Goal: Find specific page/section: Locate a particular part of the current website

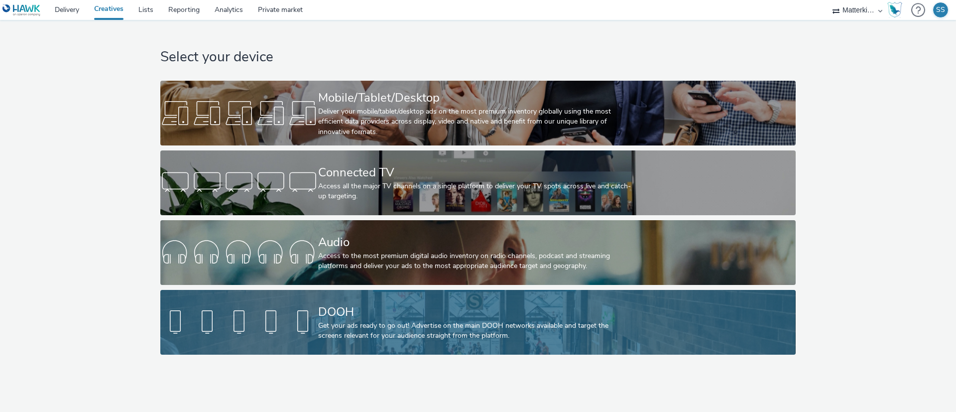
click at [379, 311] on div "DOOH" at bounding box center [476, 311] width 316 height 17
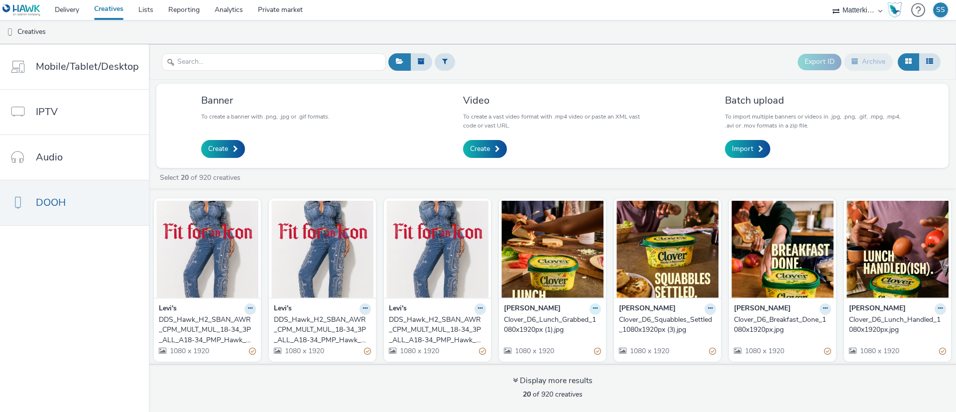
click at [590, 310] on button at bounding box center [595, 308] width 11 height 11
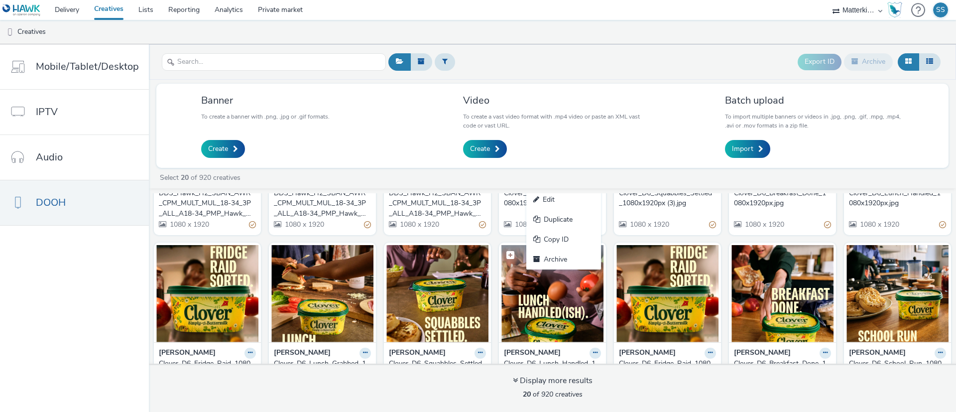
scroll to position [149, 0]
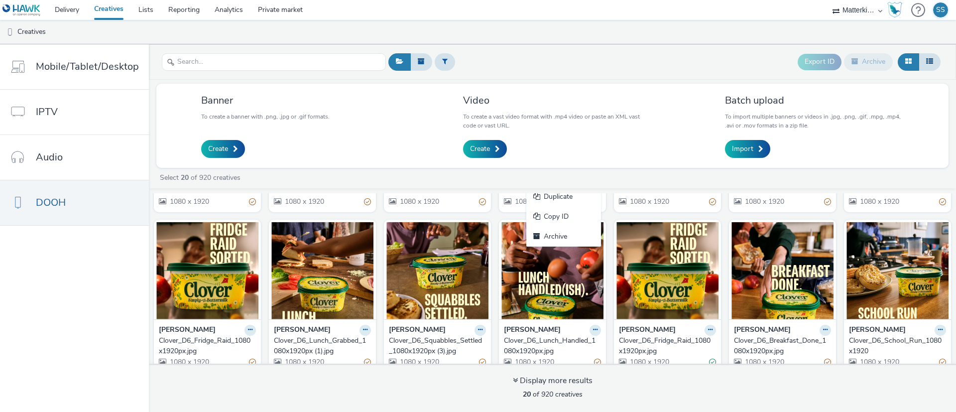
click at [580, 21] on ul "Creatives" at bounding box center [478, 32] width 956 height 24
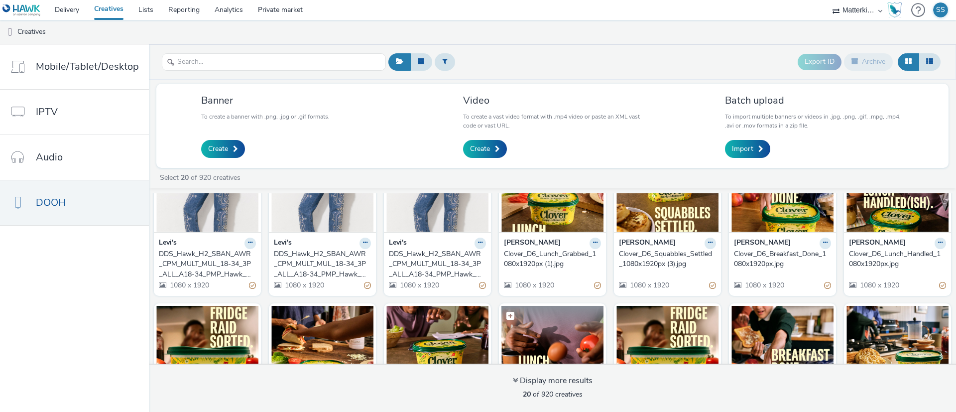
scroll to position [0, 0]
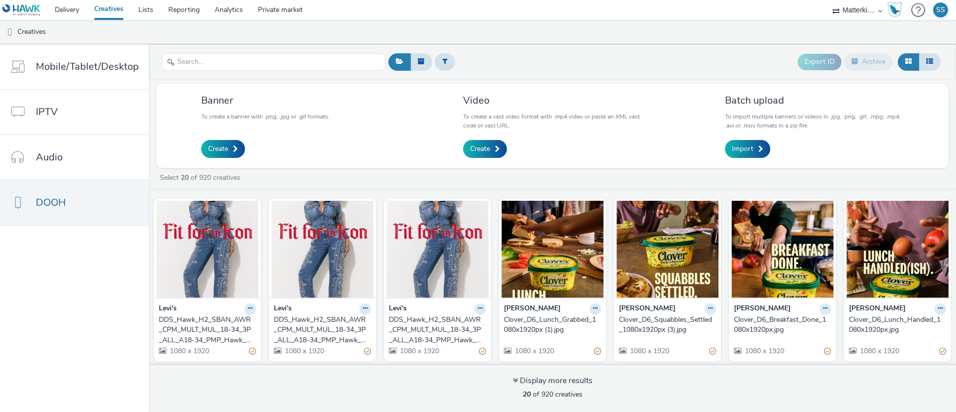
click at [536, 317] on div "Clover_D6_Lunch_Grabbed_1080x1920px (1).jpg" at bounding box center [550, 325] width 93 height 20
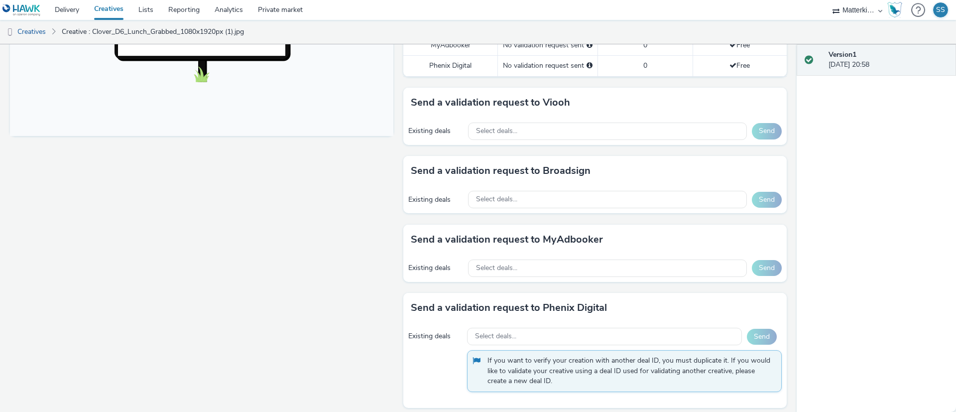
scroll to position [397, 0]
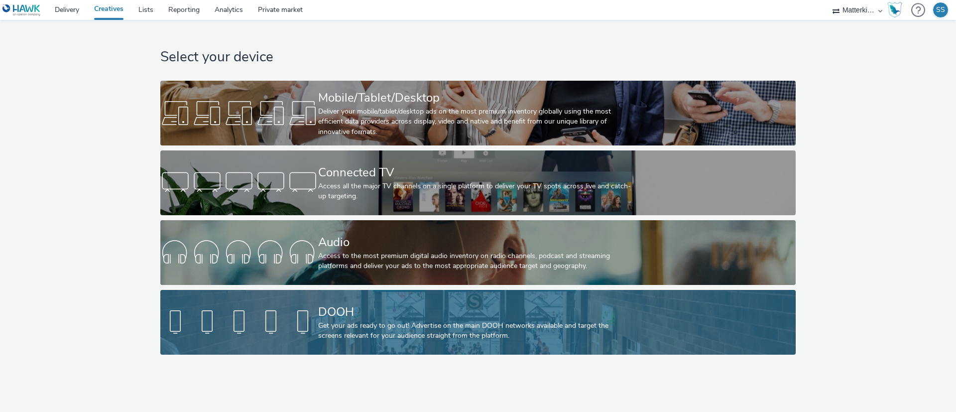
click at [487, 307] on div "DOOH" at bounding box center [476, 311] width 316 height 17
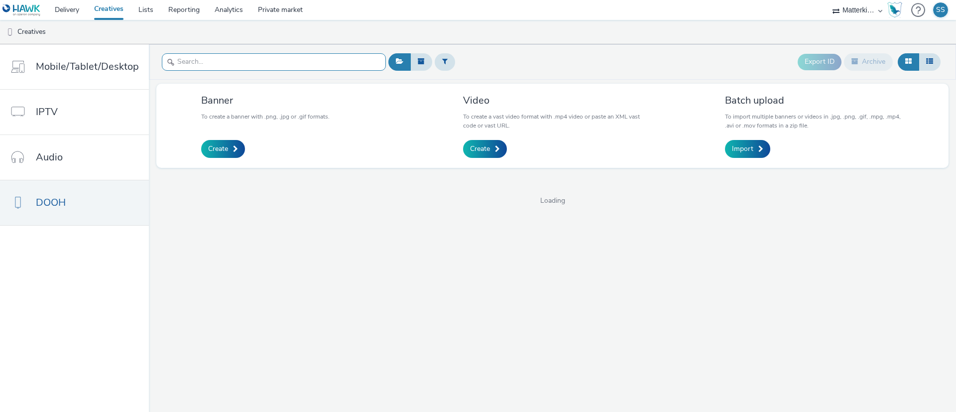
click at [265, 67] on input "text" at bounding box center [274, 61] width 224 height 17
paste input "Clover_D6_Breakfast_Done_1080x1920px.jpg"
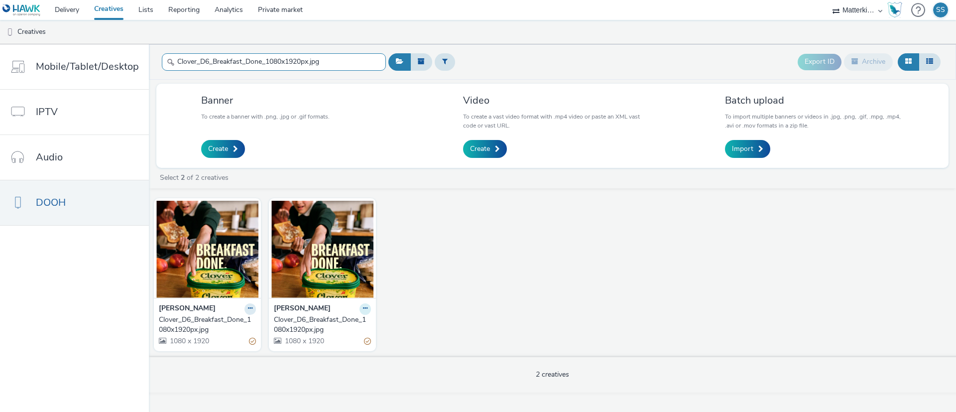
type input "Clover_D6_Breakfast_Done_1080x1920px.jpg"
click at [360, 306] on button at bounding box center [365, 308] width 11 height 11
click at [417, 279] on div "Saputo Clover_D6_Breakfast_Done_1080x1920px.jpg 1080 x 1920 Saputo Clover_D6_Br…" at bounding box center [552, 274] width 807 height 162
click at [323, 225] on figcaption at bounding box center [322, 217] width 102 height 32
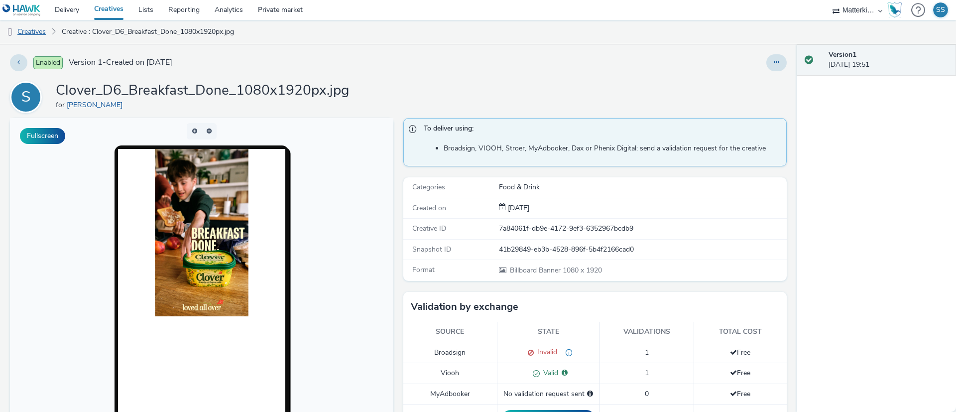
click at [36, 35] on link "Creatives" at bounding box center [25, 32] width 51 height 24
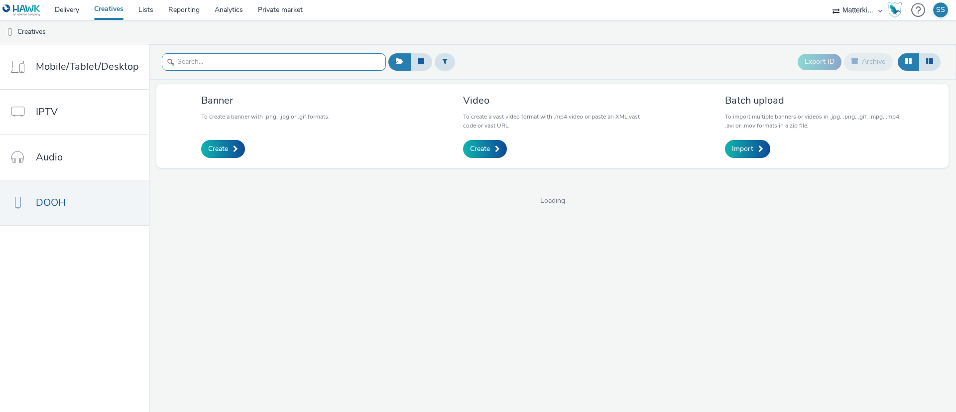
click at [257, 67] on input "text" at bounding box center [274, 61] width 224 height 17
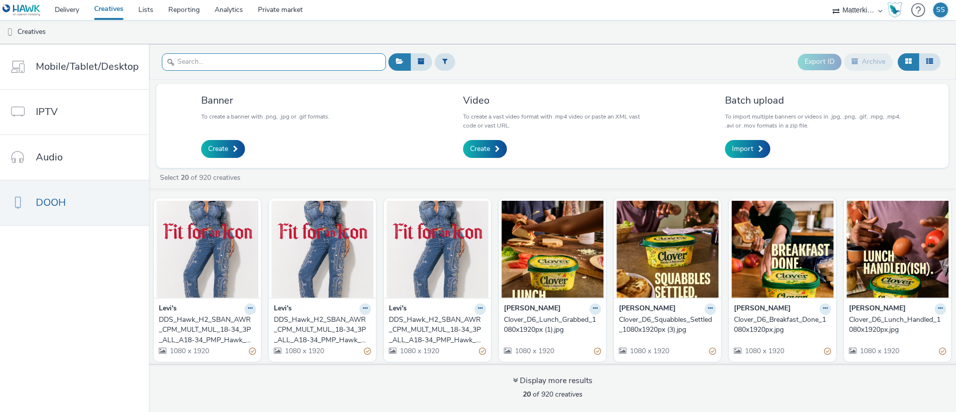
paste input "Clover_D6_Breakfast_Done_1080x1920px.jpg"
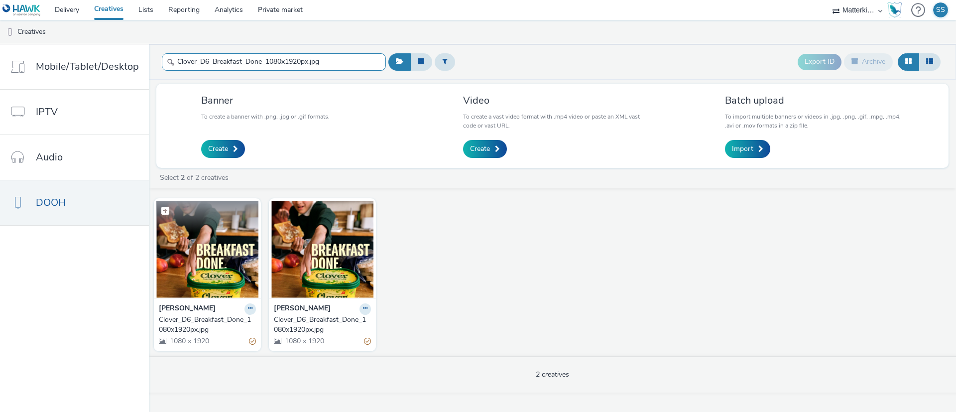
type input "Clover_D6_Breakfast_Done_1080x1920px.jpg"
click at [217, 274] on img at bounding box center [207, 249] width 102 height 97
